Goal: Communication & Community: Ask a question

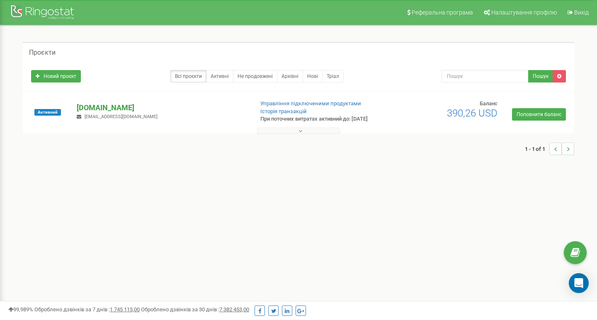
click at [93, 105] on p "[DOMAIN_NAME]" at bounding box center [162, 107] width 170 height 11
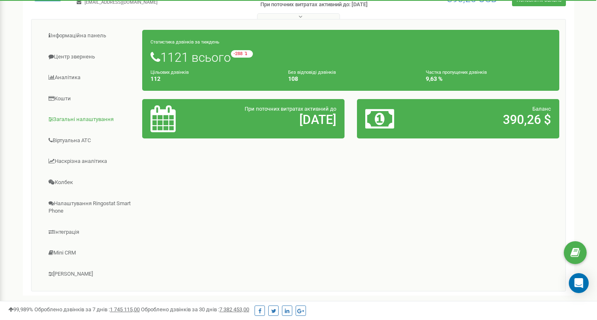
scroll to position [122, 0]
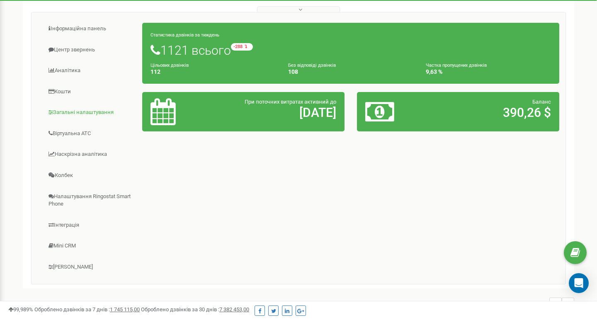
click at [78, 117] on link "Загальні налаштування" at bounding box center [90, 112] width 105 height 20
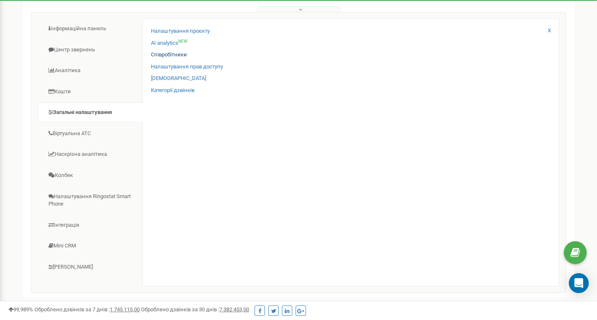
click at [180, 52] on link "Співробітники" at bounding box center [169, 55] width 36 height 8
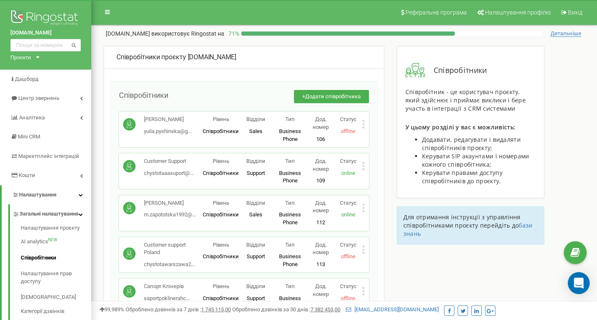
click at [581, 283] on icon "Open Intercom Messenger" at bounding box center [579, 283] width 10 height 11
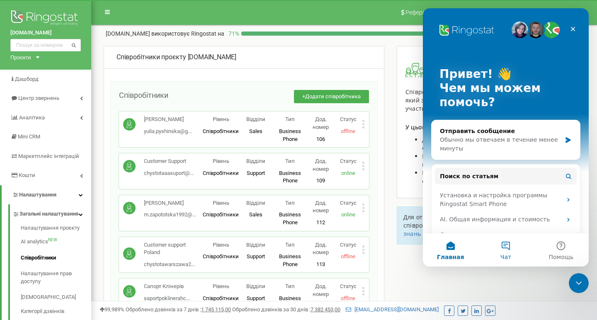
click at [504, 245] on button "Чат" at bounding box center [505, 250] width 55 height 33
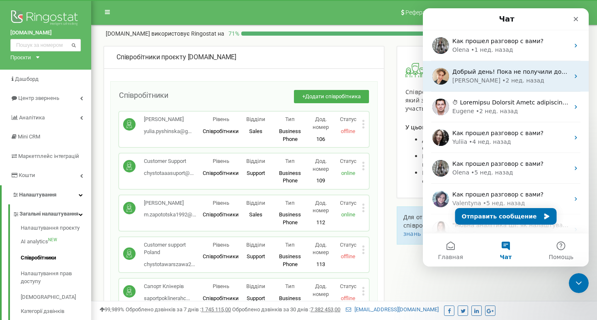
click at [503, 82] on div "• 2 нед. назад" at bounding box center [523, 80] width 42 height 9
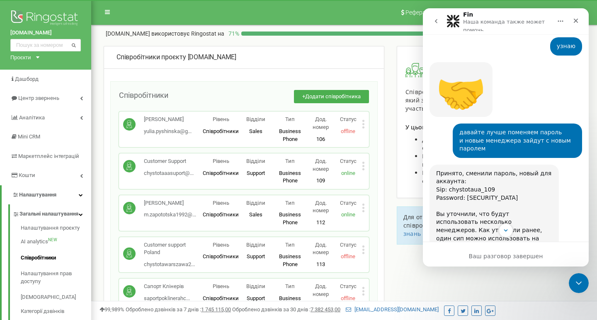
scroll to position [1621, 0]
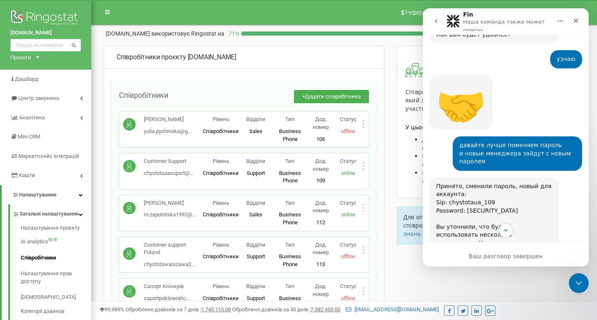
click at [578, 19] on icon "Закрыть" at bounding box center [576, 21] width 5 height 5
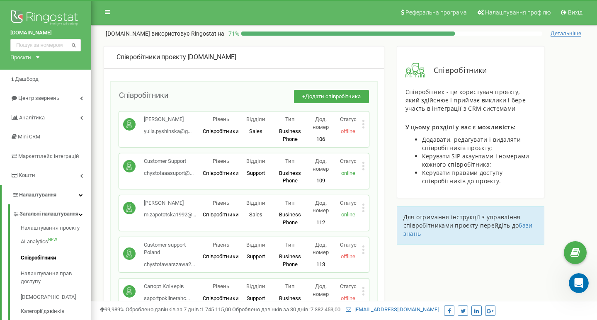
scroll to position [0, 0]
click at [578, 282] on icon "Открыть службу сообщений Intercom" at bounding box center [578, 283] width 14 height 14
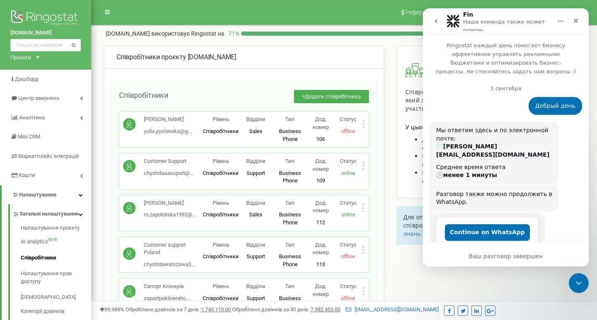
scroll to position [1747, 0]
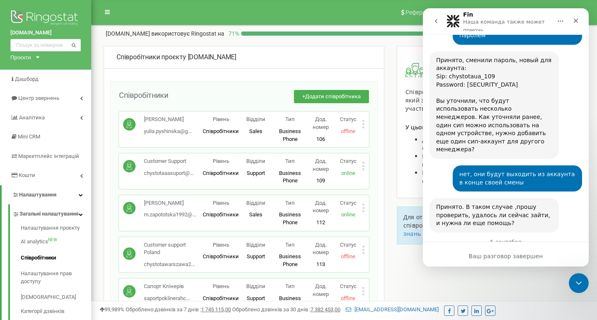
click at [436, 19] on icon "go back" at bounding box center [436, 21] width 7 height 7
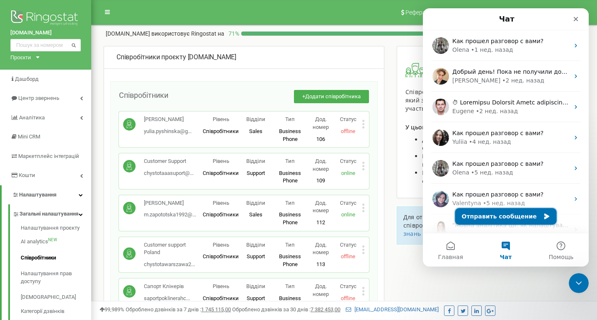
click at [511, 215] on button "Отправить сообщение" at bounding box center [507, 216] width 102 height 17
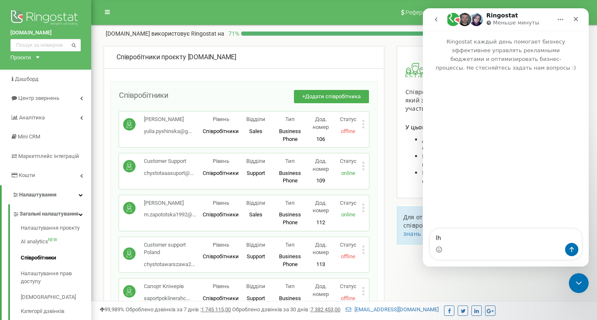
type textarea "l"
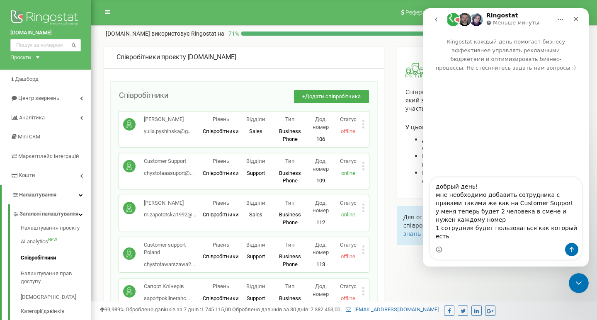
scroll to position [5, 0]
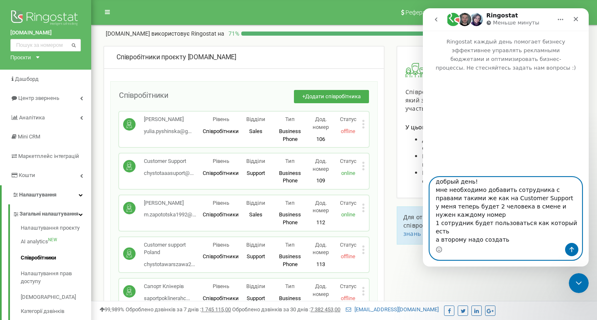
paste textarea "koreychuk.i@chystota.ua"
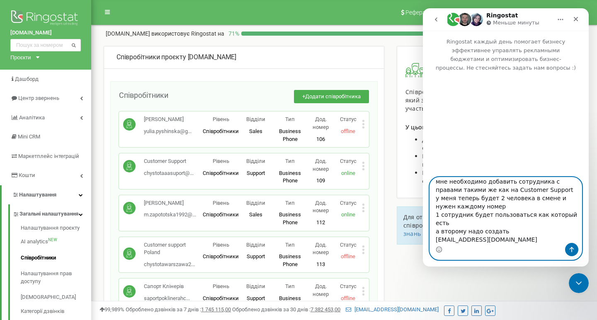
click at [439, 240] on textarea "добрый день! мне необходимо добавить сотрудника с правами такими же как на Cust…" at bounding box center [506, 211] width 152 height 66
click at [485, 238] on textarea "добрый день! мне необходимо добавить сотрудника с правами такими же как на Cust…" at bounding box center [506, 211] width 152 height 66
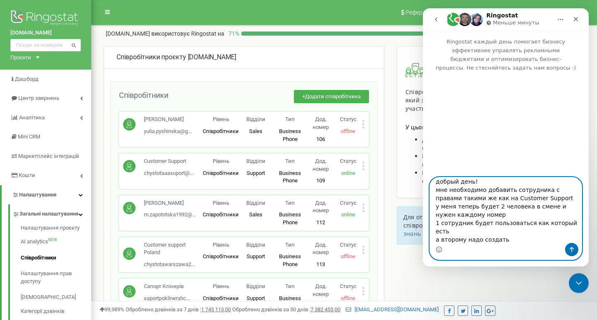
scroll to position [3, 0]
drag, startPoint x: 486, startPoint y: 201, endPoint x: 539, endPoint y: 202, distance: 52.3
click at [539, 202] on textarea "добрый день! мне необходимо добавить сотрудника с правами такими же как на Cust…" at bounding box center [506, 211] width 152 height 66
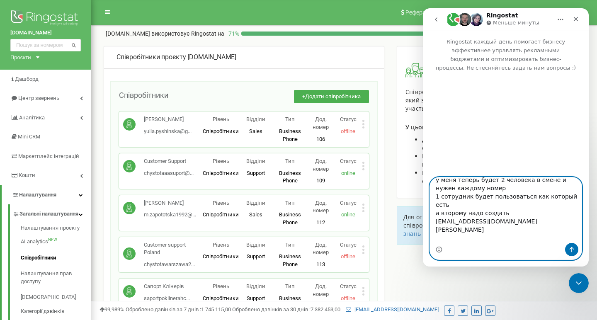
click at [533, 241] on textarea "добрый день! мне необходимо добавить сотрудника с правами такими же как на Cust…" at bounding box center [506, 211] width 152 height 66
paste textarea "Customer Support"
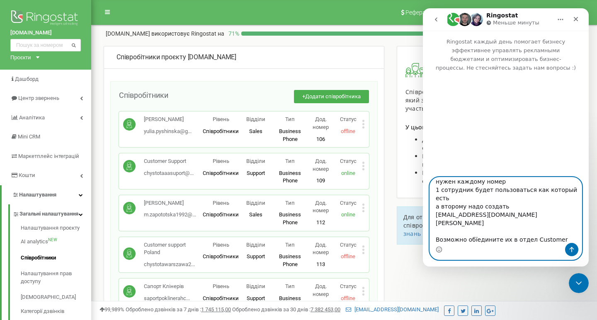
type textarea "добрый день! мне необходимо добавить сотрудника с правами такими же как на Cust…"
click at [574, 252] on icon "Отправить сообщение…" at bounding box center [572, 249] width 7 height 7
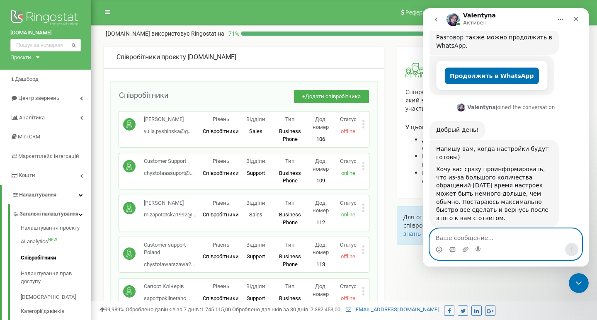
scroll to position [244, 0]
